Goal: Transaction & Acquisition: Purchase product/service

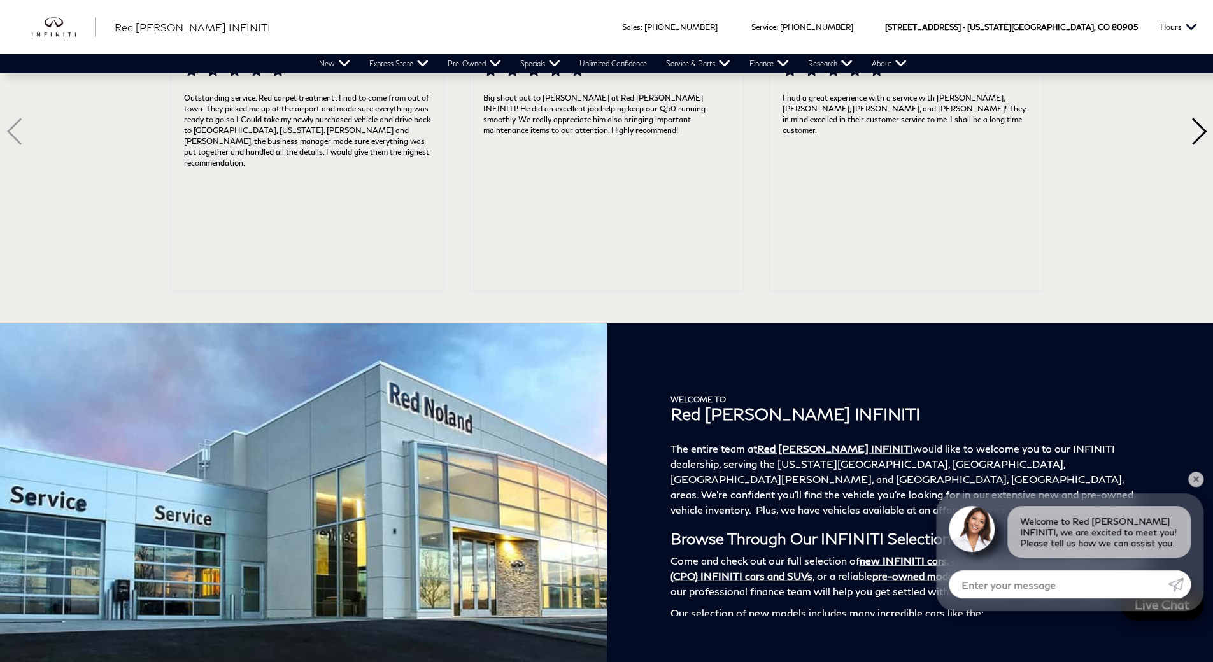
scroll to position [1954, 0]
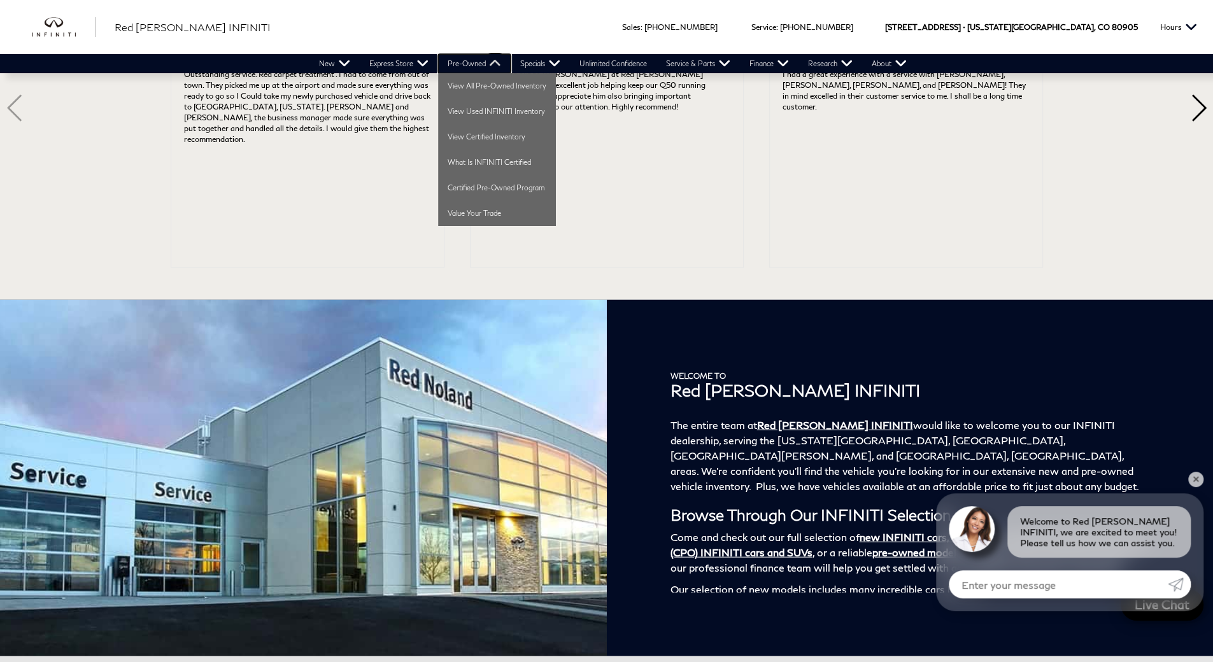
click at [501, 66] on link "Pre-Owned" at bounding box center [474, 63] width 73 height 19
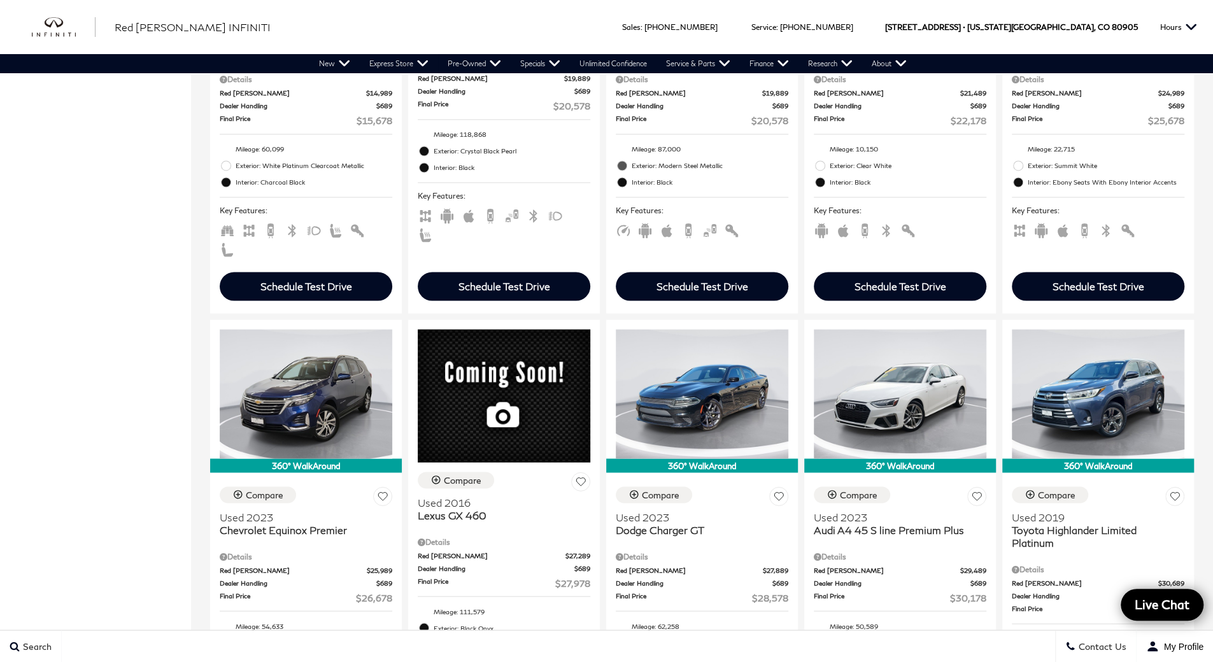
scroll to position [1523, 0]
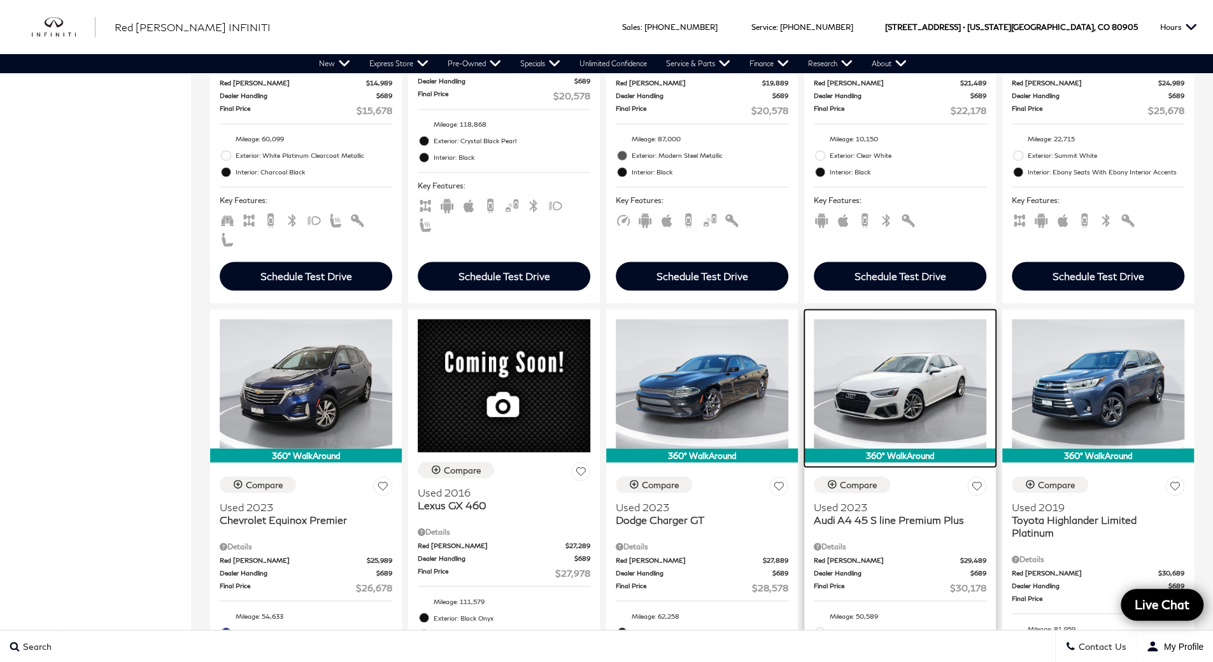
click at [881, 371] on img at bounding box center [900, 383] width 173 height 129
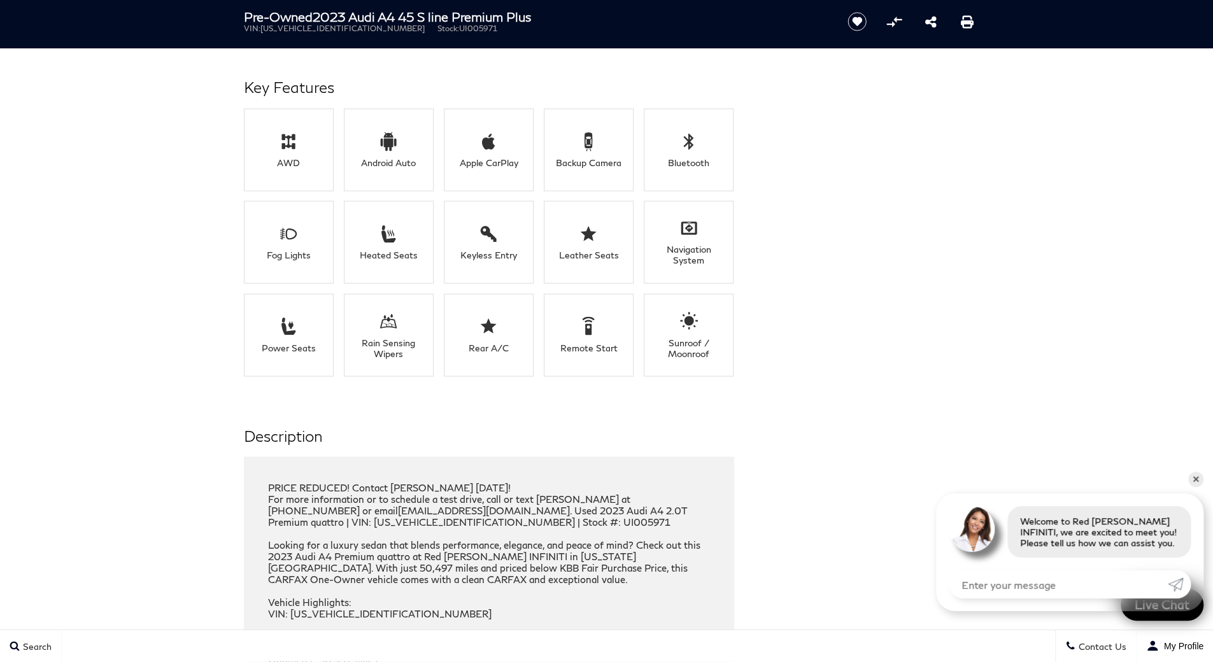
scroll to position [1597, 0]
